Goal: Task Accomplishment & Management: Use online tool/utility

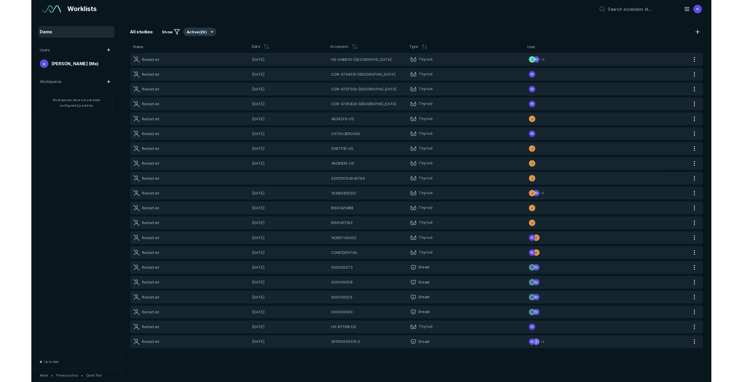
scroll to position [2366, 4089]
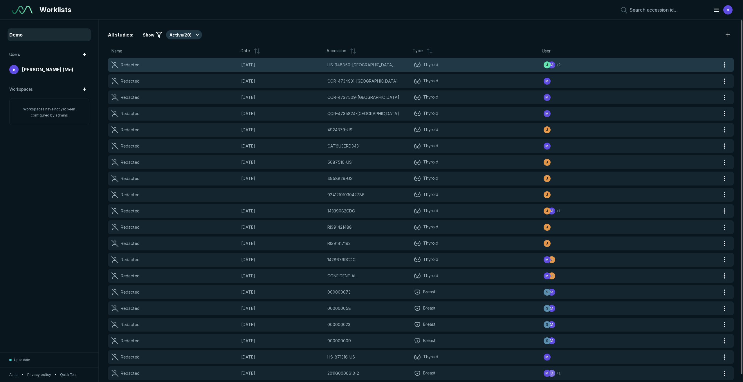
click at [273, 65] on span "[DATE]" at bounding box center [282, 65] width 83 height 6
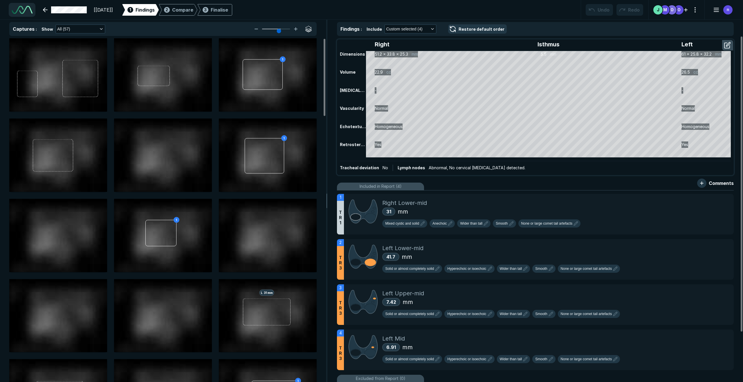
scroll to position [1339, 2525]
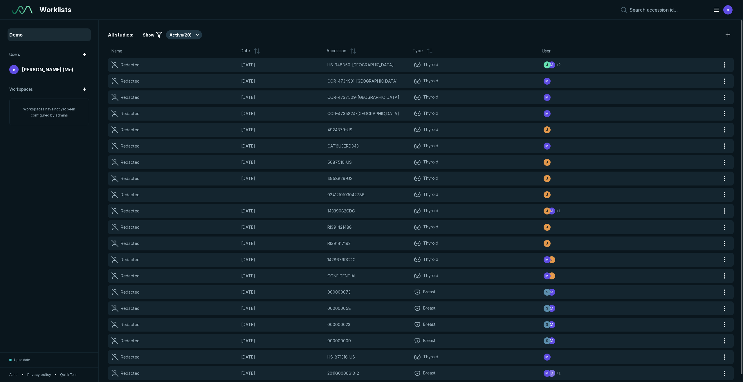
scroll to position [2273, 3552]
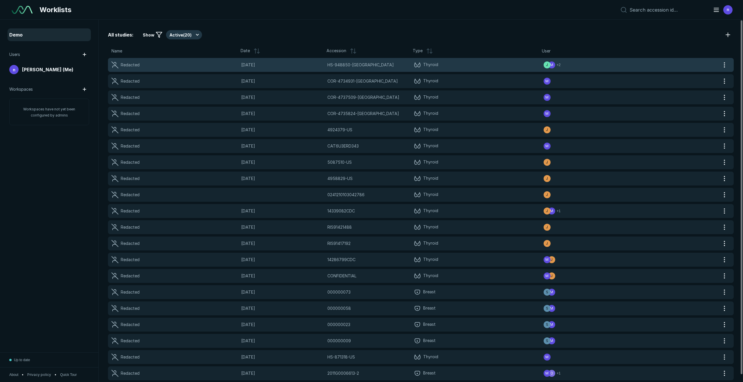
click at [183, 66] on div "Redacted" at bounding box center [176, 65] width 130 height 7
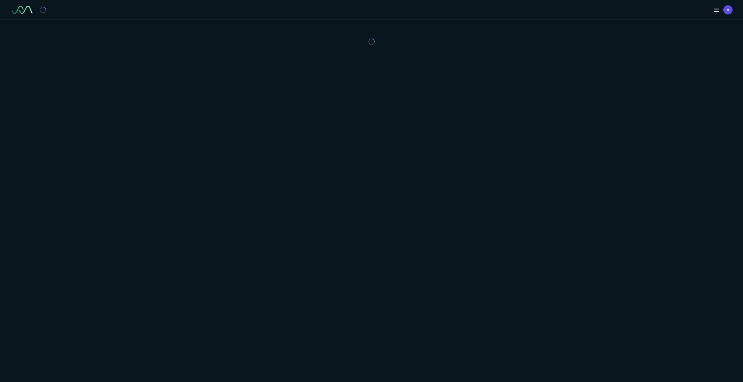
click at [183, 66] on div "n" at bounding box center [371, 191] width 743 height 382
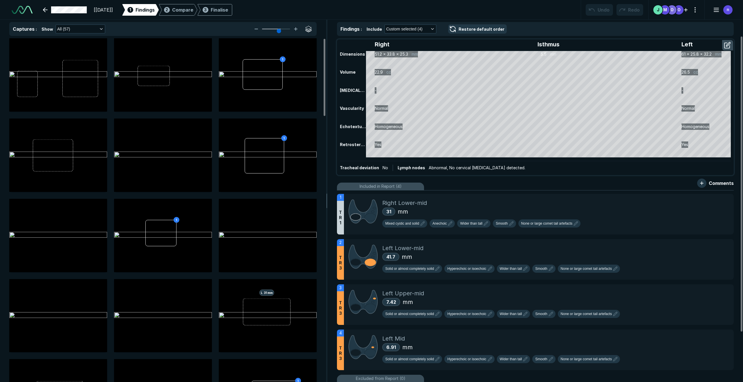
scroll to position [1339, 2525]
click at [100, 30] on icon "button" at bounding box center [101, 29] width 5 height 5
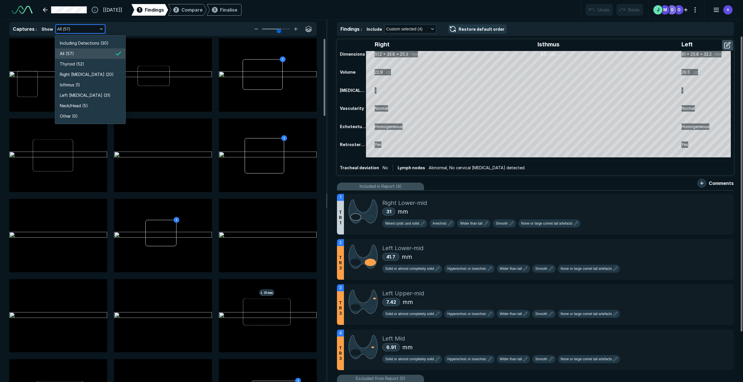
scroll to position [1109, 1037]
click at [82, 75] on span "Right [MEDICAL_DATA] (20)" at bounding box center [87, 74] width 54 height 6
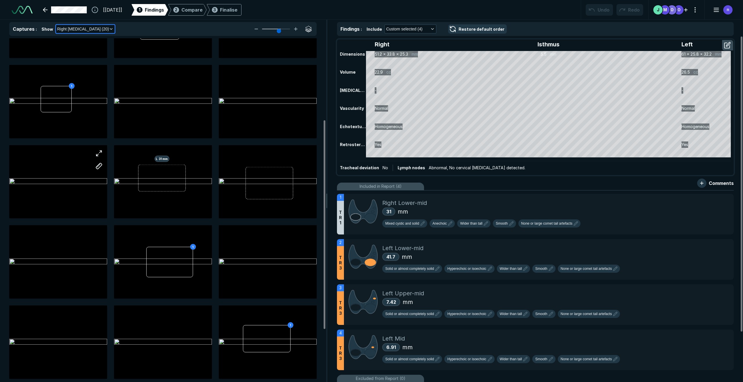
scroll to position [140, 0]
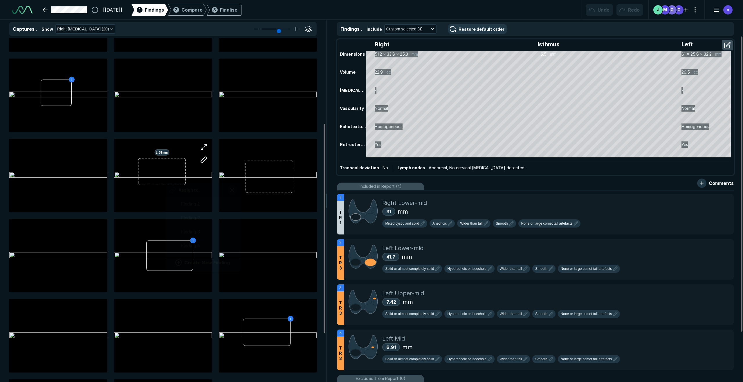
click at [166, 175] on div "L 31 mm Assign to: Finding 1 Finding 2 Finding 3 Finding 4 Create New Finding" at bounding box center [163, 175] width 98 height 73
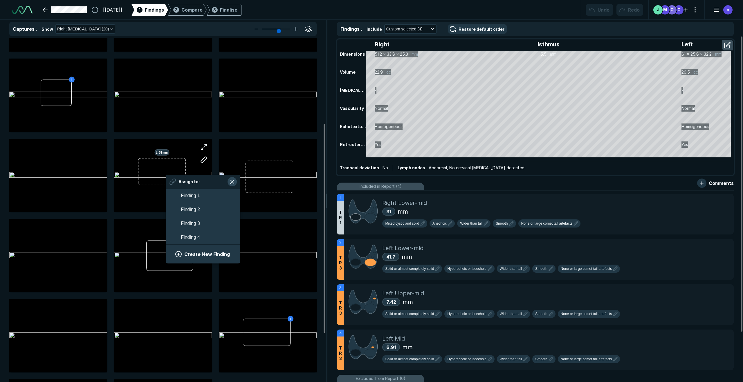
click at [231, 182] on button "button" at bounding box center [232, 181] width 9 height 9
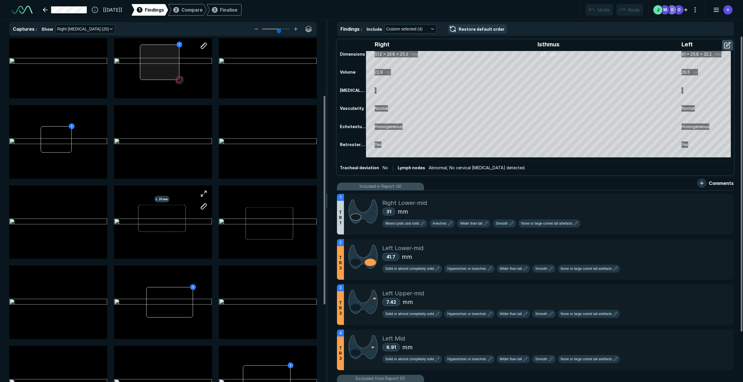
scroll to position [98, 0]
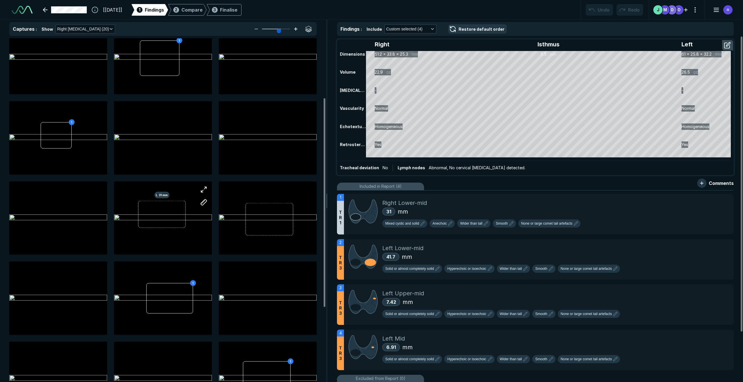
click at [296, 29] on icon at bounding box center [295, 29] width 7 height 7
type input "5"
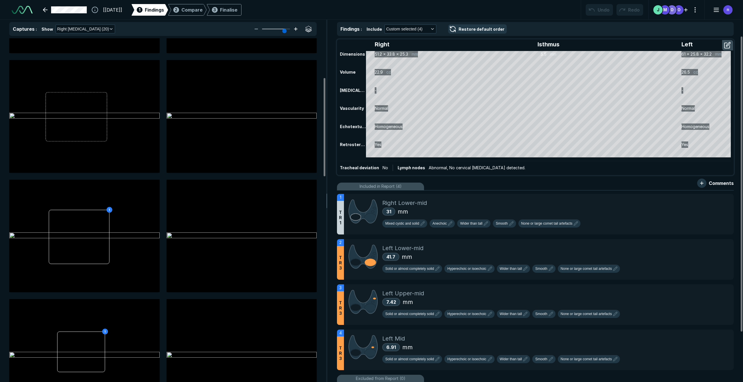
scroll to position [137, 0]
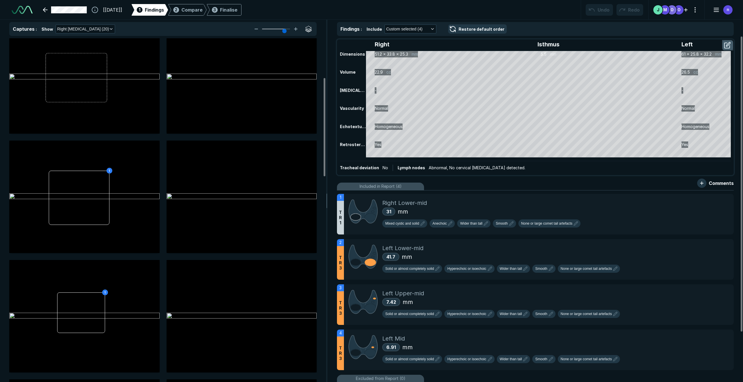
click at [664, 46] on button "button" at bounding box center [728, 45] width 10 height 9
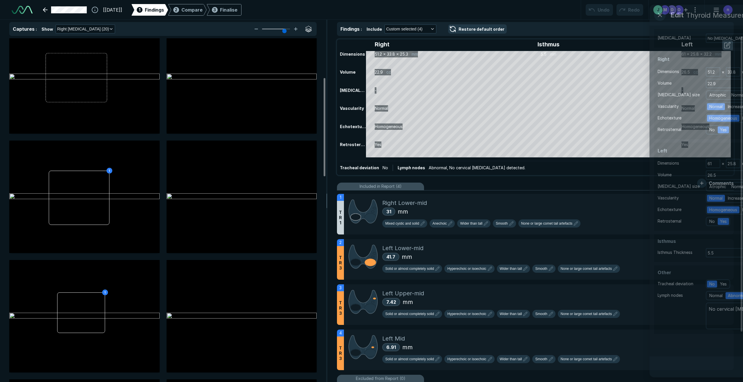
scroll to position [2225, 1582]
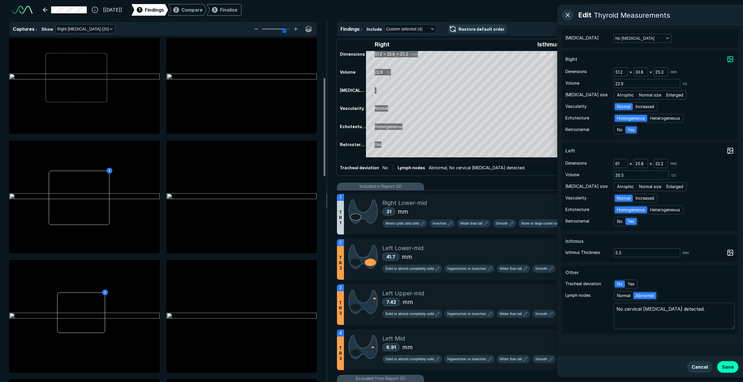
click at [627, 105] on span "Normal" at bounding box center [623, 107] width 13 height 6
click at [620, 105] on input "Normal" at bounding box center [618, 106] width 4 height 4
click at [641, 105] on span "Increased" at bounding box center [645, 107] width 19 height 6
click at [638, 105] on input "Increased" at bounding box center [637, 106] width 4 height 4
radio input "true"
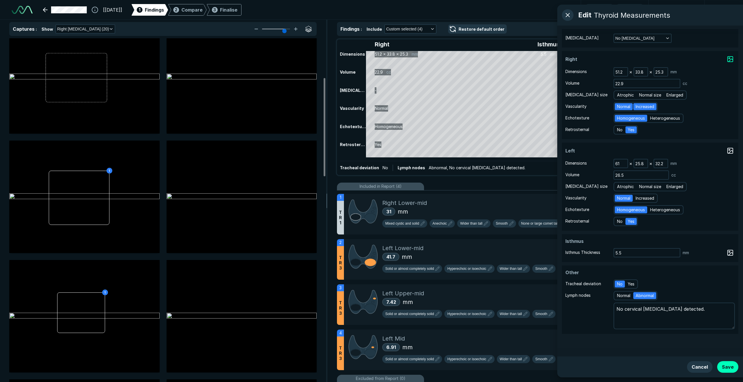
type textarea "x"
radio input "false"
click at [626, 119] on span "Homogeneous" at bounding box center [631, 118] width 28 height 6
click at [620, 119] on input "Homogeneous" at bounding box center [618, 118] width 4 height 4
click at [664, 117] on span "Heterogeneous" at bounding box center [665, 118] width 30 height 6
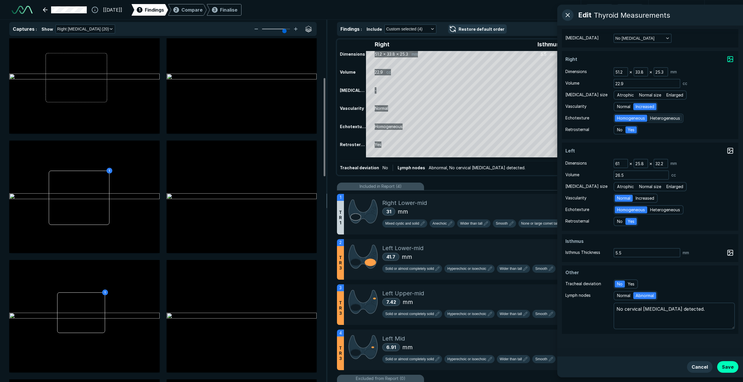
click at [653, 117] on input "Heterogeneous" at bounding box center [651, 118] width 4 height 4
radio input "true"
type textarea "x"
radio input "false"
click at [617, 131] on span "No" at bounding box center [620, 130] width 6 height 6
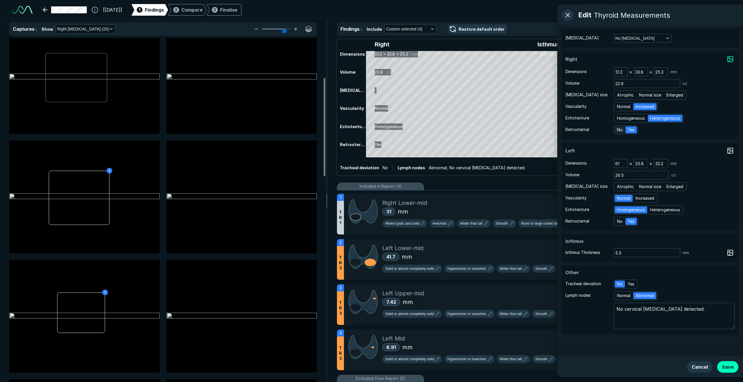
click at [617, 131] on input "No" at bounding box center [618, 129] width 4 height 4
radio input "true"
type textarea "x"
radio input "false"
click at [651, 95] on span "Normal size" at bounding box center [650, 95] width 22 height 6
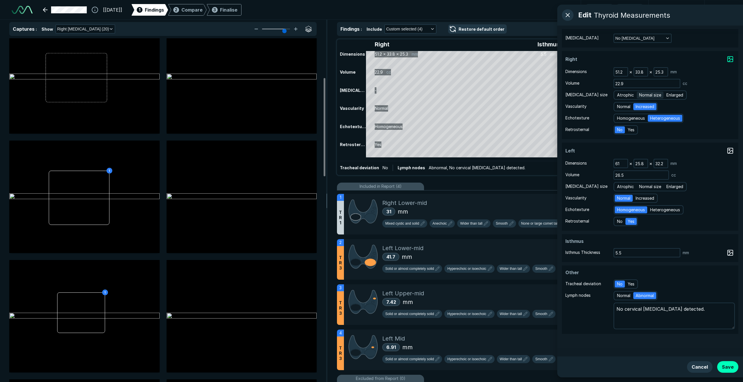
click at [642, 95] on input "Normal size" at bounding box center [640, 95] width 4 height 4
radio input "true"
type textarea "x"
click at [664, 309] on textarea "No cervical [MEDICAL_DATA] detected." at bounding box center [673, 316] width 121 height 27
click at [658, 185] on span "Normal size" at bounding box center [650, 187] width 22 height 6
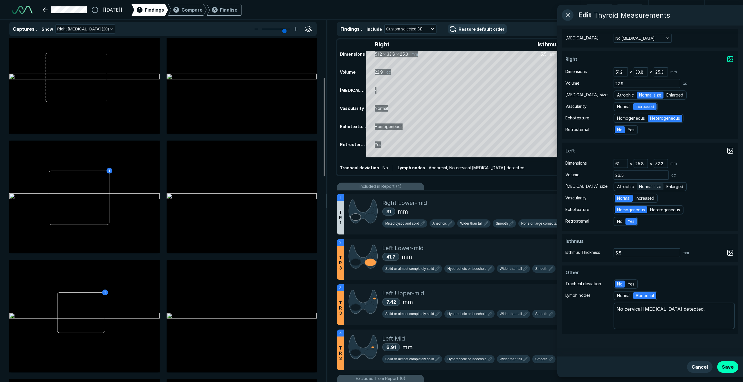
click at [642, 185] on input "Normal size" at bounding box center [640, 186] width 4 height 4
radio input "true"
click at [664, 347] on button "Save" at bounding box center [727, 368] width 21 height 12
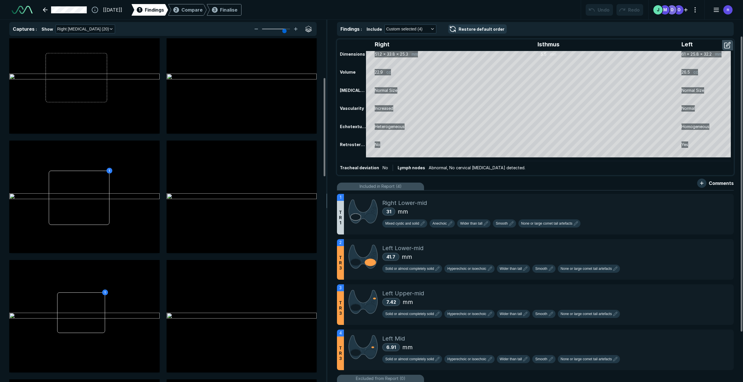
type textarea "x"
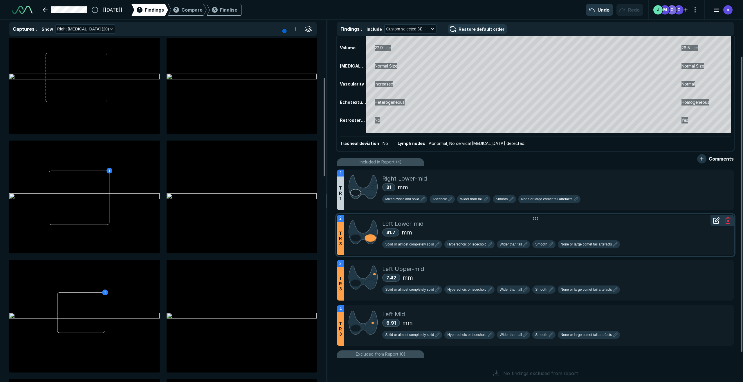
scroll to position [0, 0]
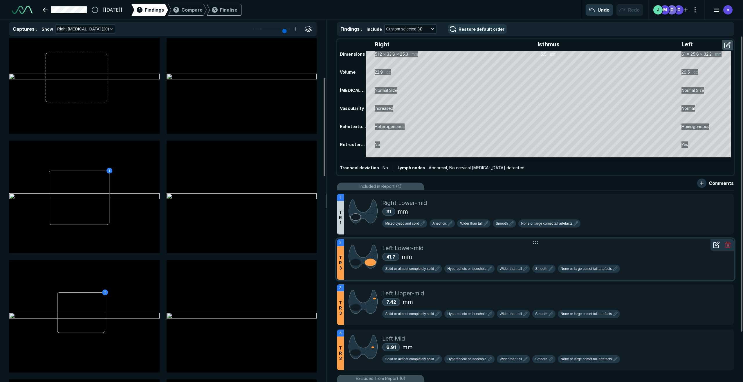
click at [491, 250] on div "Left Lower-mid" at bounding box center [555, 248] width 347 height 9
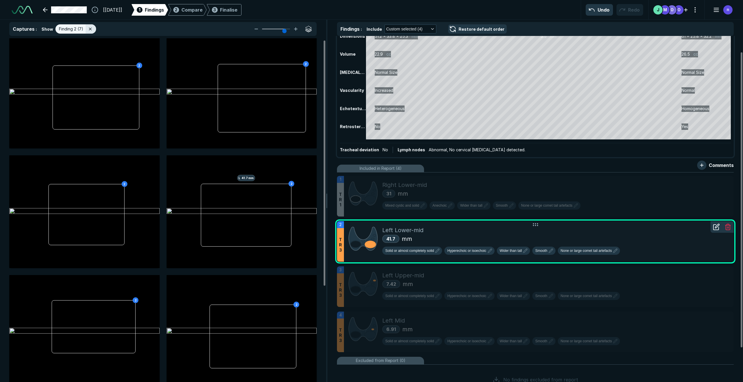
scroll to position [18, 0]
click at [438, 252] on icon "button" at bounding box center [437, 251] width 7 height 7
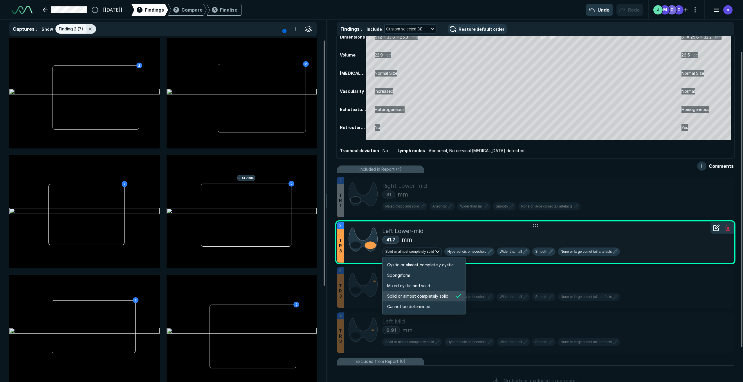
scroll to position [0, 0]
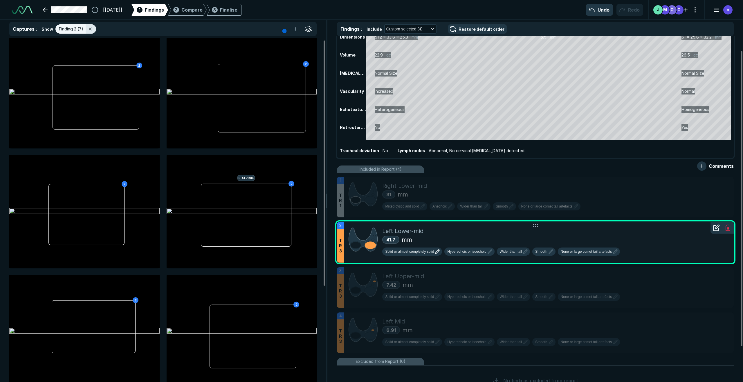
click at [438, 252] on icon "button" at bounding box center [437, 251] width 7 height 7
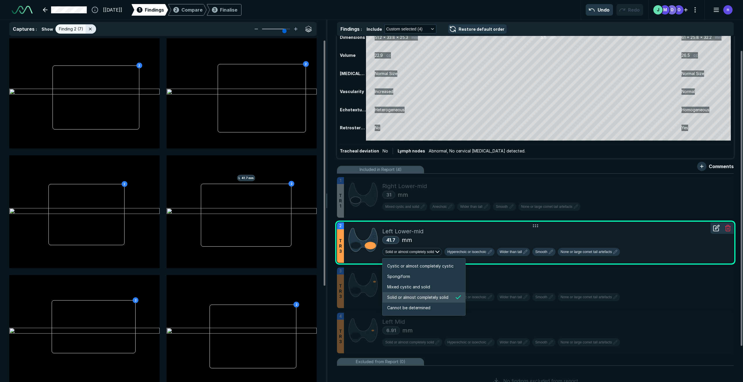
scroll to position [968, 1115]
click at [434, 286] on li "Mixed cystic and solid" at bounding box center [423, 287] width 83 height 10
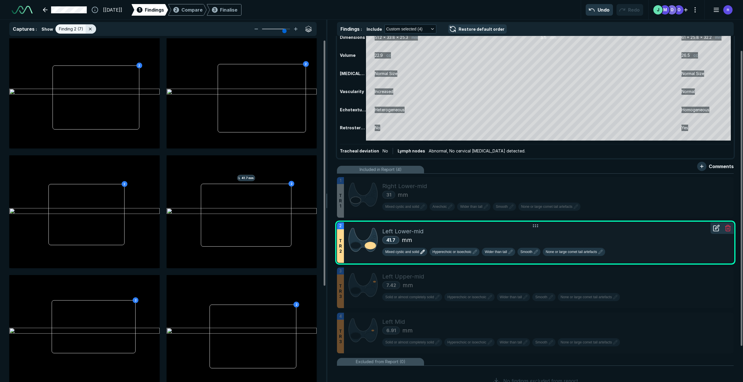
click at [423, 252] on icon "button" at bounding box center [422, 252] width 7 height 7
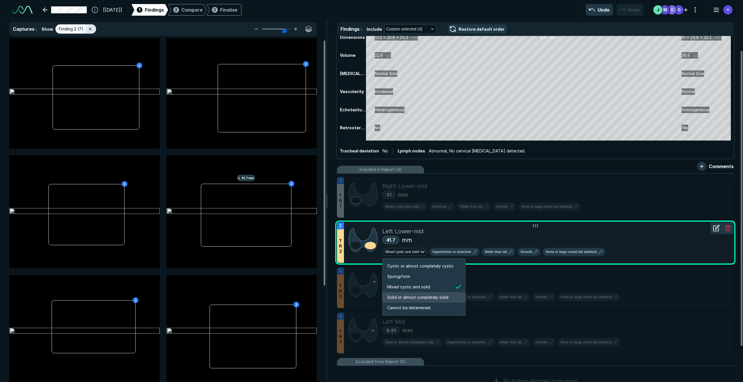
click at [415, 297] on span "Solid or almost completely solid" at bounding box center [417, 298] width 61 height 6
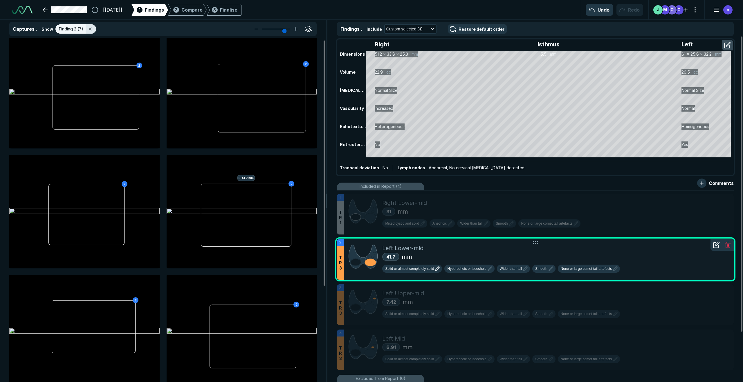
scroll to position [1, 0]
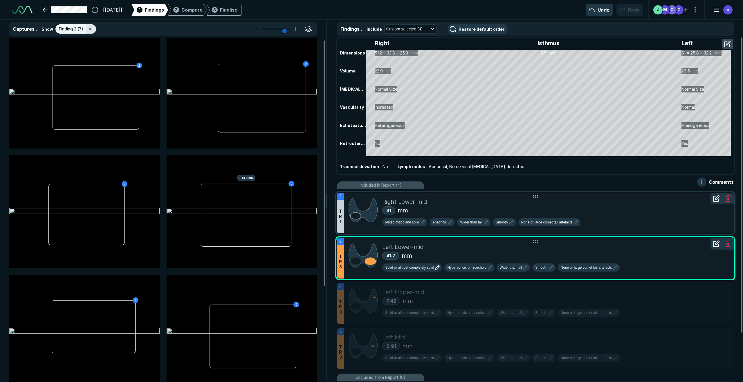
click at [418, 214] on div "31 mm" at bounding box center [555, 210] width 347 height 9
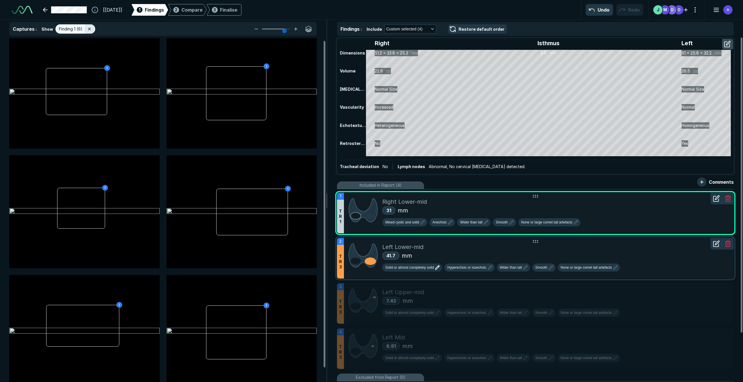
scroll to position [0, 0]
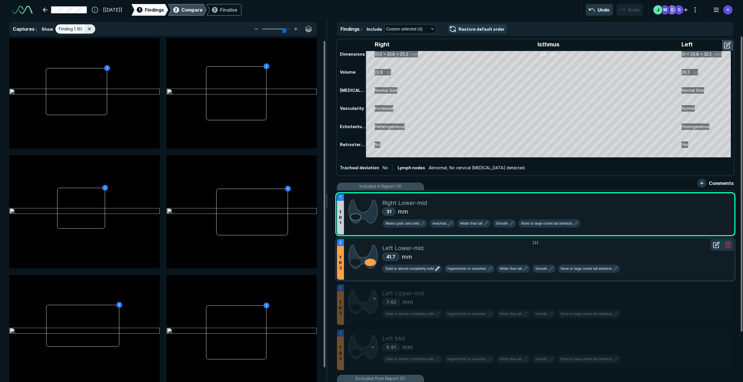
click at [203, 11] on span "Compare" at bounding box center [191, 9] width 21 height 7
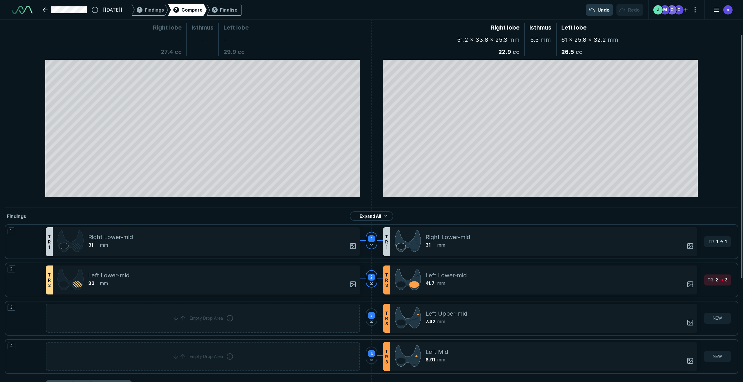
scroll to position [22, 0]
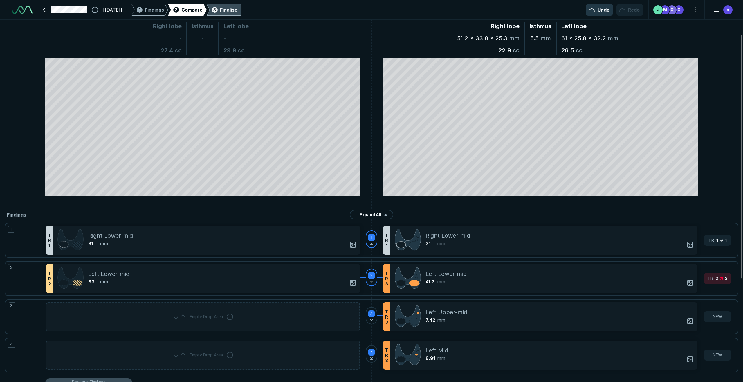
click at [235, 12] on div "Finalise" at bounding box center [228, 9] width 17 height 7
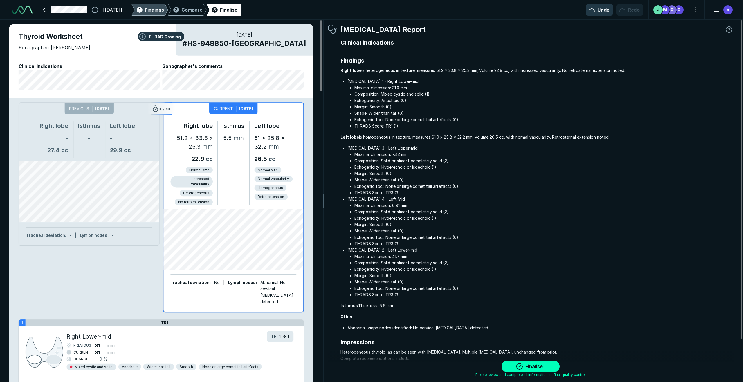
click at [164, 11] on span "Findings" at bounding box center [154, 9] width 19 height 7
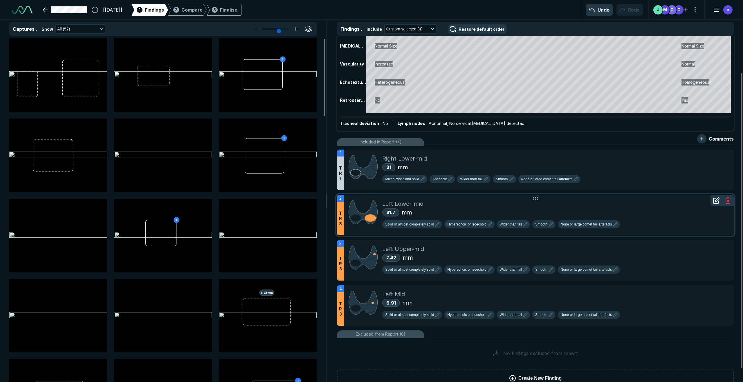
scroll to position [51, 0]
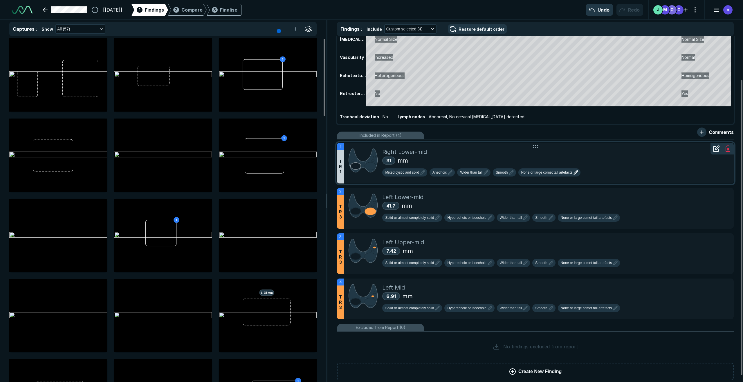
click at [543, 172] on span "None or large comet tail artefacts" at bounding box center [546, 172] width 51 height 5
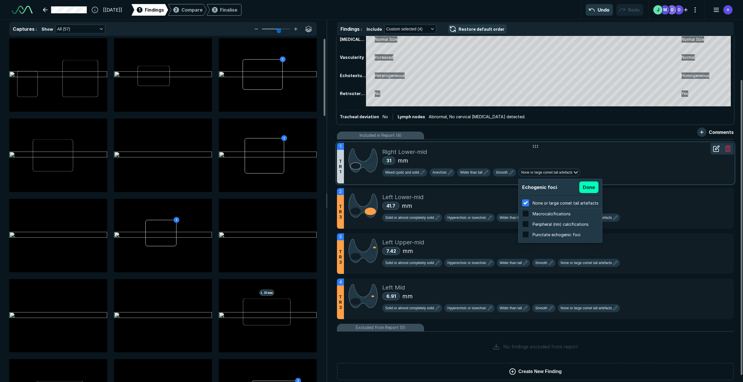
scroll to position [933, 1113]
click at [546, 212] on span "Macrocalcifications" at bounding box center [552, 214] width 38 height 5
checkbox input "false"
checkbox input "true"
click at [586, 187] on button "Done" at bounding box center [588, 188] width 19 height 12
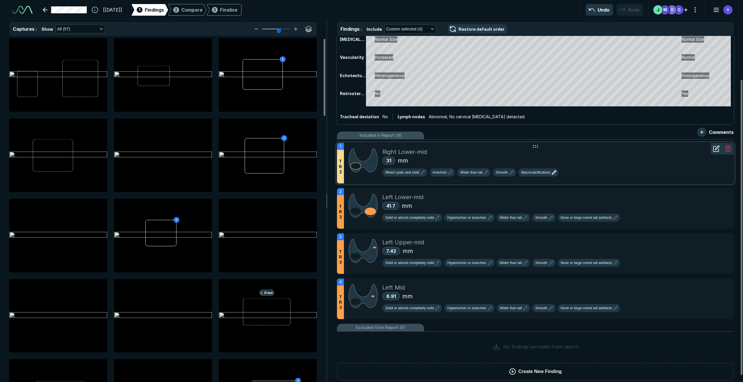
click at [534, 176] on button "Macrocalcifications" at bounding box center [538, 173] width 40 height 8
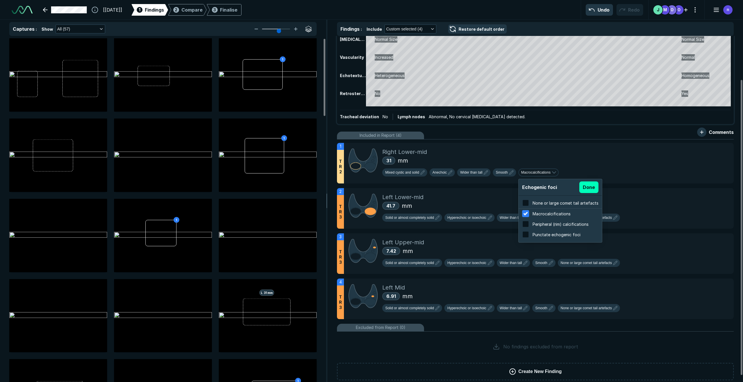
click at [537, 205] on span "None or large comet tail artefacts" at bounding box center [566, 203] width 66 height 5
checkbox input "true"
checkbox input "false"
click at [583, 188] on button "Done" at bounding box center [588, 188] width 19 height 12
